Goal: Information Seeking & Learning: Learn about a topic

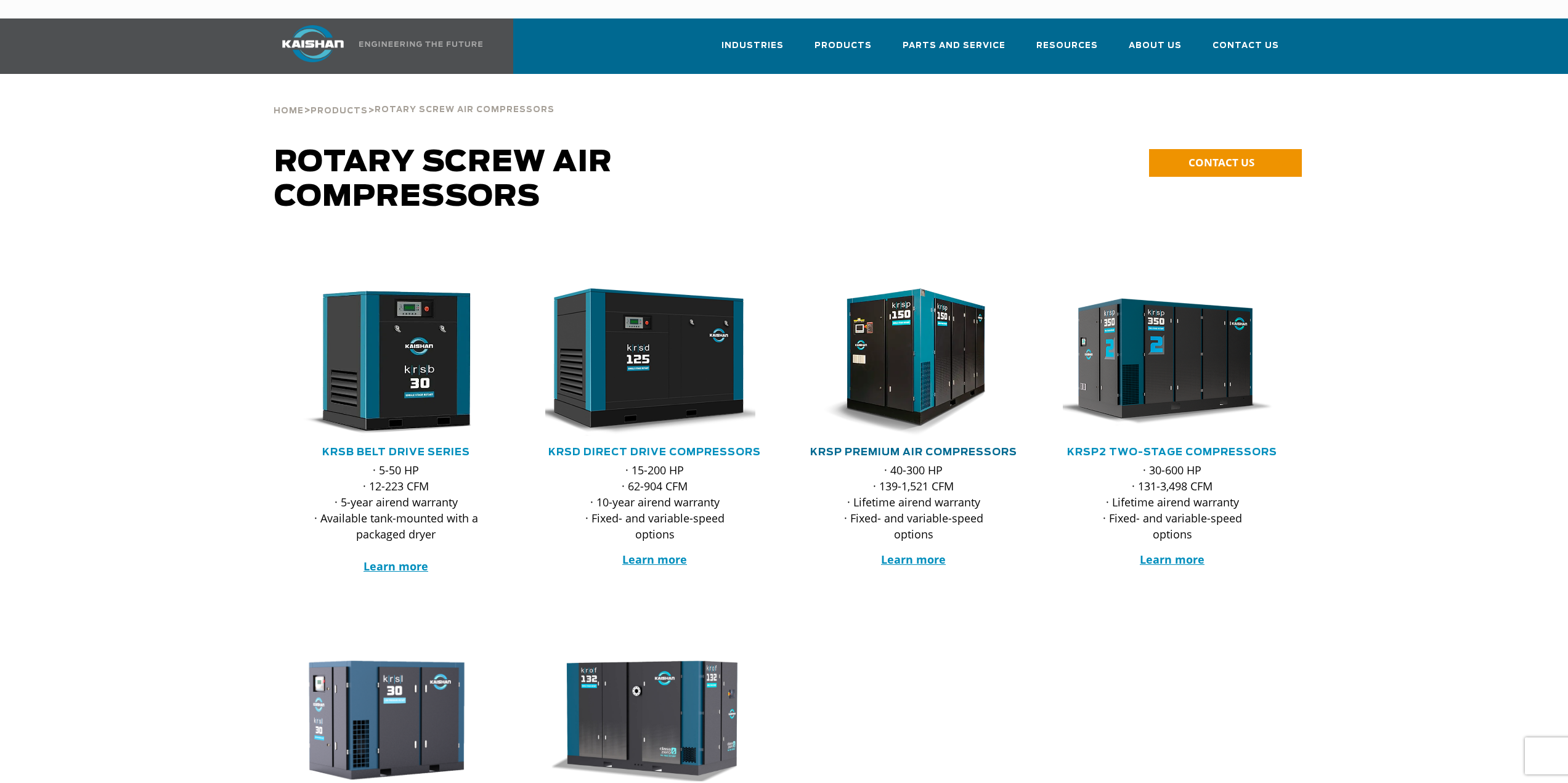
click at [960, 448] on link "KRSP Premium Air Compressors" at bounding box center [914, 453] width 207 height 10
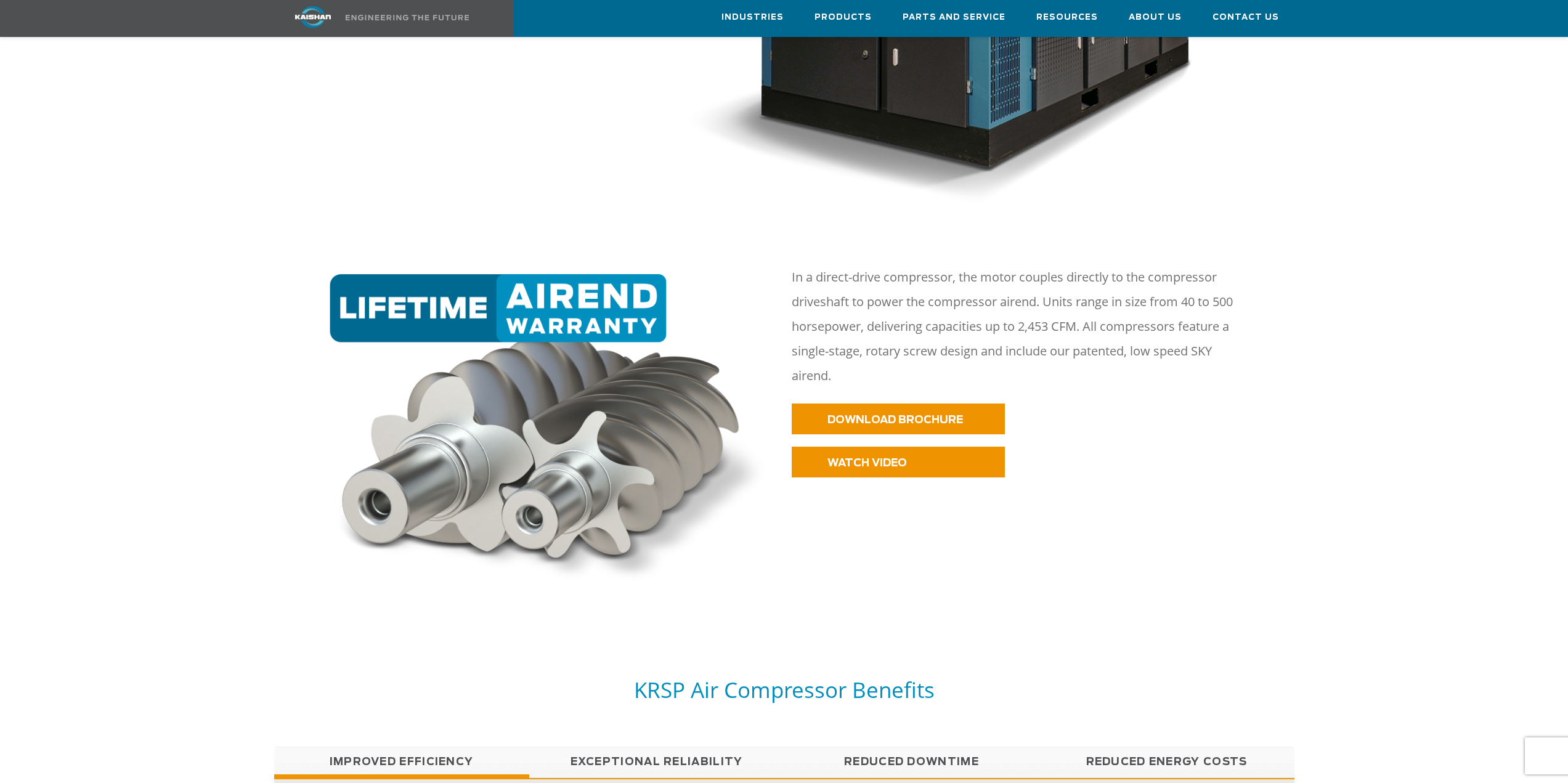
scroll to position [678, 0]
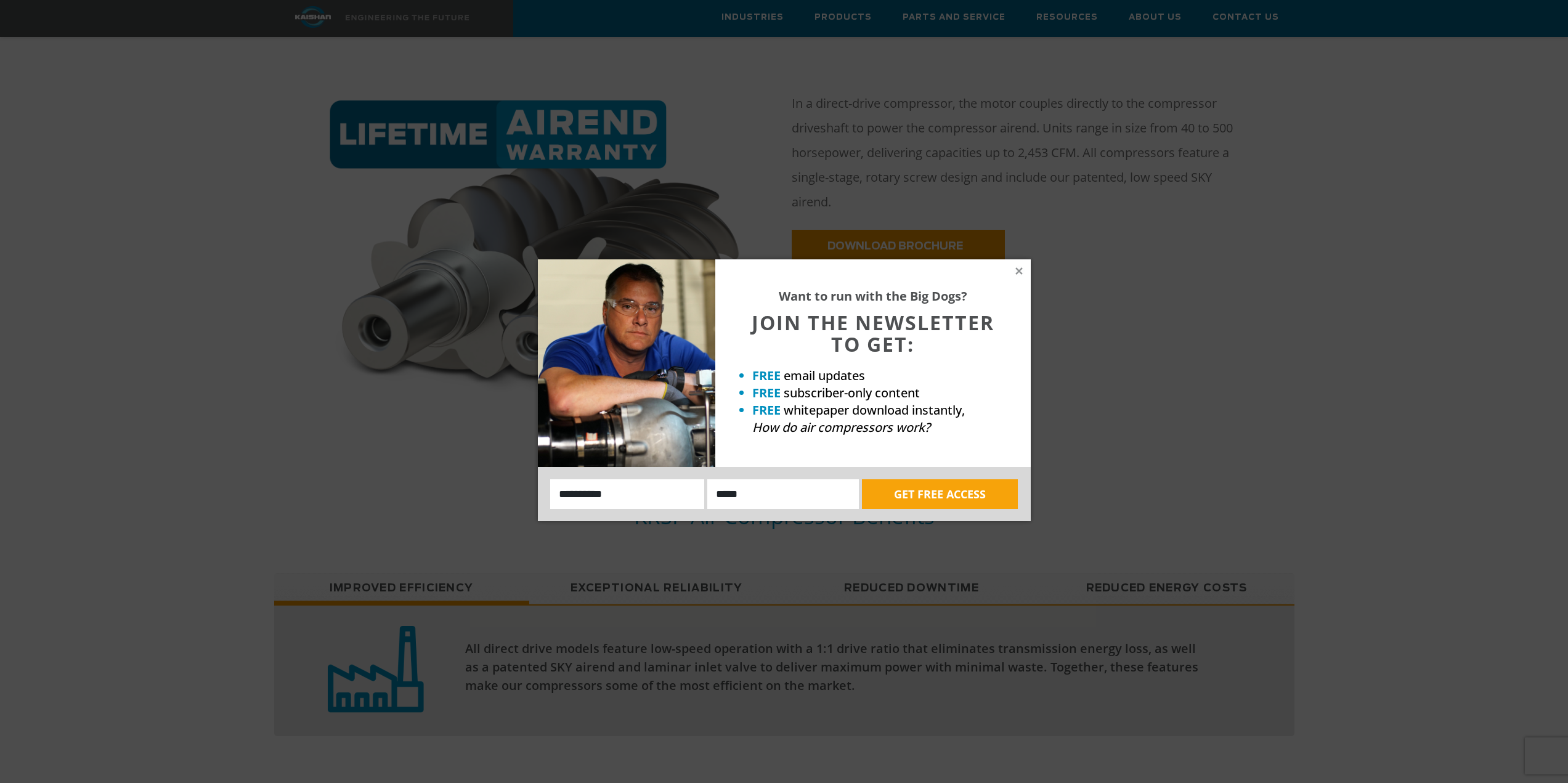
click at [1022, 276] on div "Want to run with the Big Dogs? JOIN THE NEWSLETTER TO GET: FREE email updates F…" at bounding box center [873, 363] width 316 height 208
click at [1020, 272] on icon at bounding box center [1019, 271] width 7 height 7
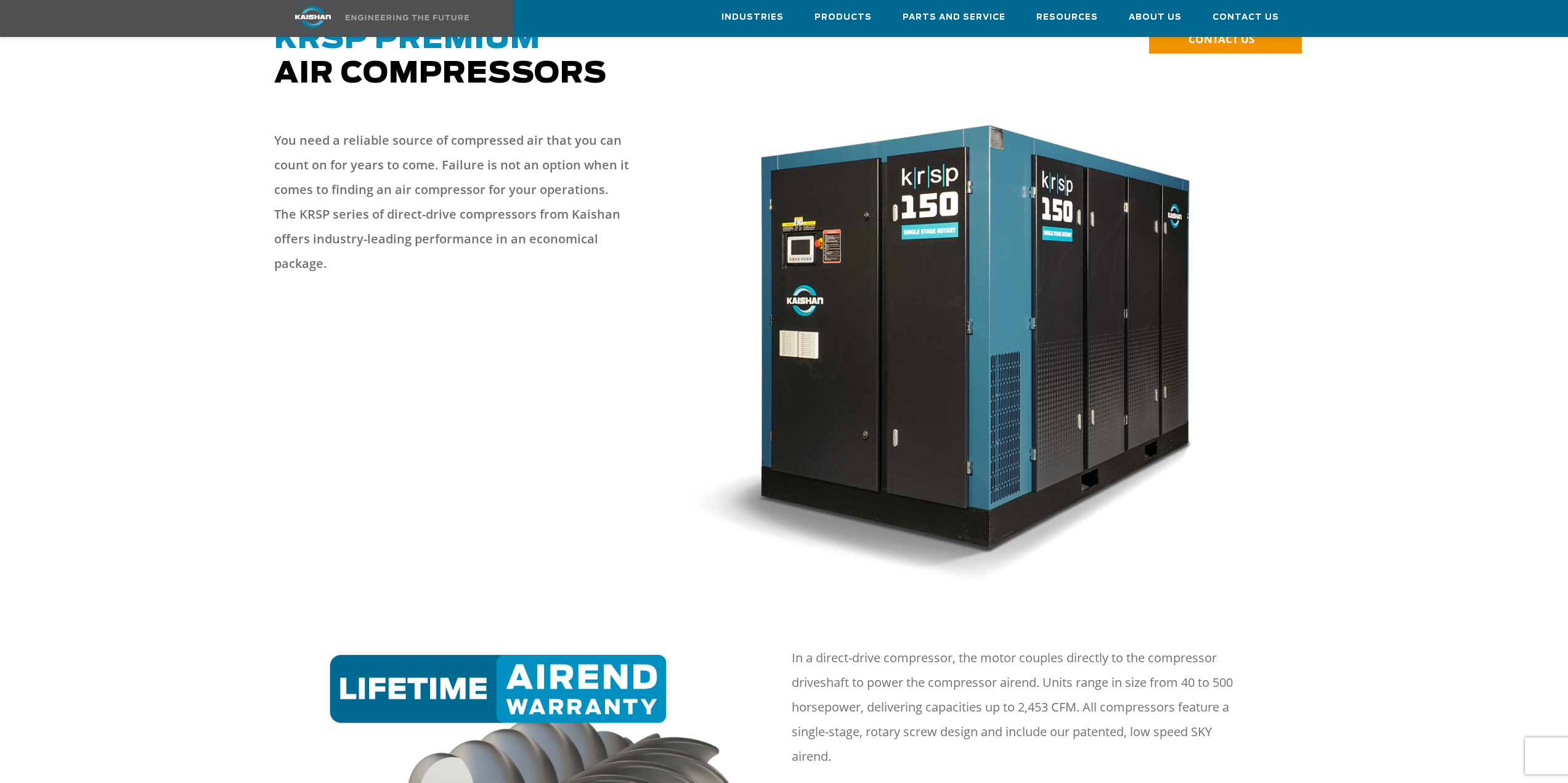
scroll to position [0, 0]
